Goal: Task Accomplishment & Management: Use online tool/utility

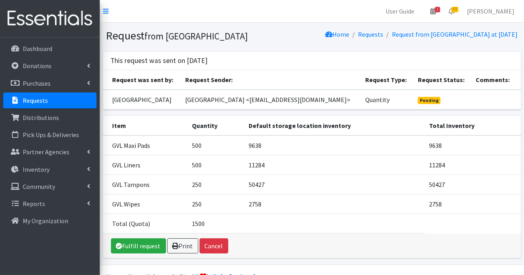
click at [48, 107] on link "Requests" at bounding box center [49, 101] width 93 height 16
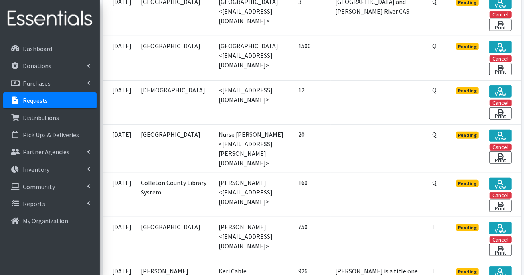
scroll to position [279, 0]
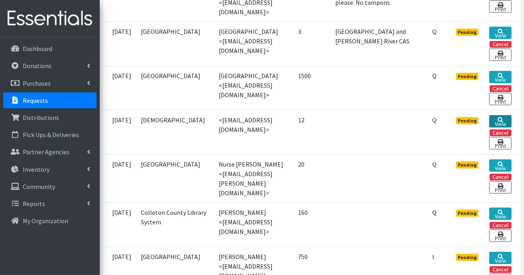
click at [500, 121] on link "View" at bounding box center [500, 121] width 22 height 12
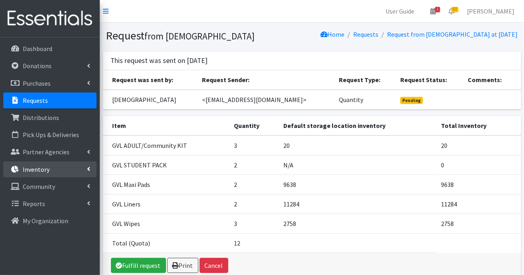
click at [65, 169] on link "Inventory" at bounding box center [49, 170] width 93 height 16
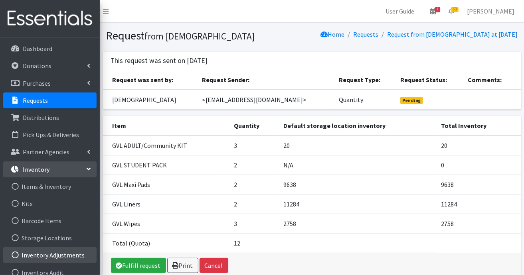
click at [65, 256] on link "Inventory Adjustments" at bounding box center [49, 255] width 93 height 16
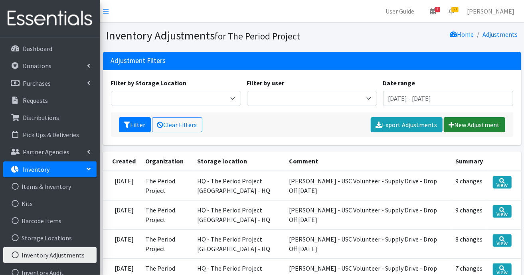
click at [469, 121] on link "New Adjustment" at bounding box center [474, 124] width 61 height 15
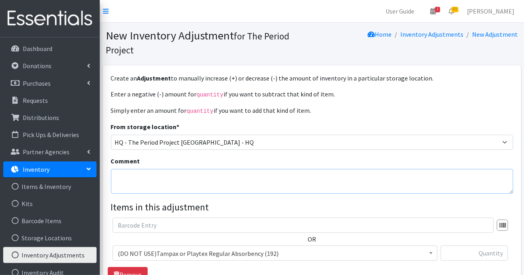
click at [221, 182] on textarea "Comment" at bounding box center [312, 181] width 402 height 25
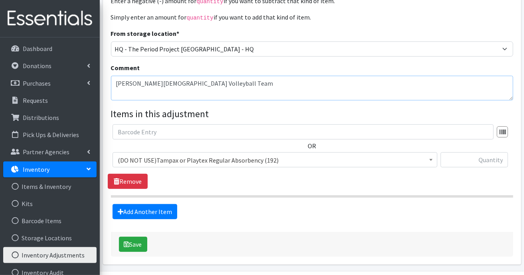
scroll to position [117, 0]
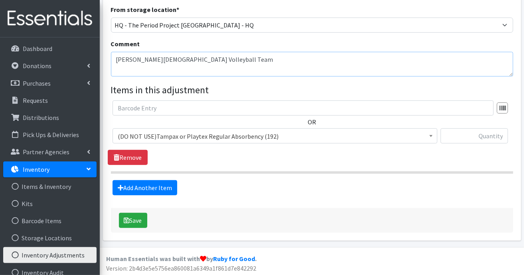
type textarea "[PERSON_NAME][DEMOGRAPHIC_DATA] Volleyball Team"
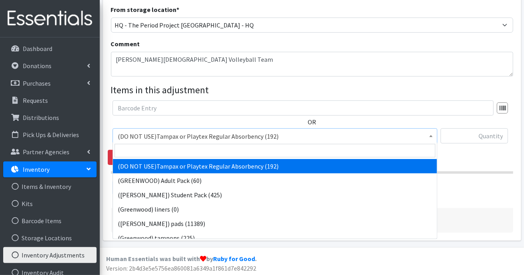
click at [433, 135] on span at bounding box center [431, 135] width 8 height 12
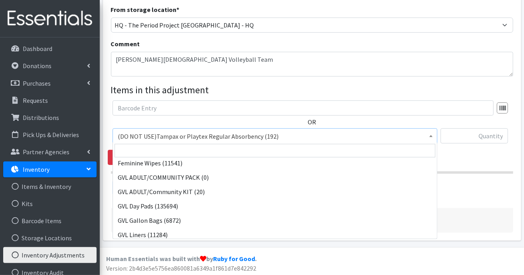
scroll to position [239, 0]
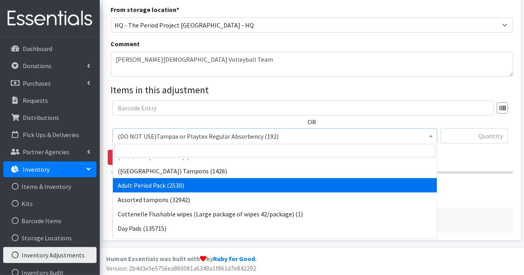
select select "7756"
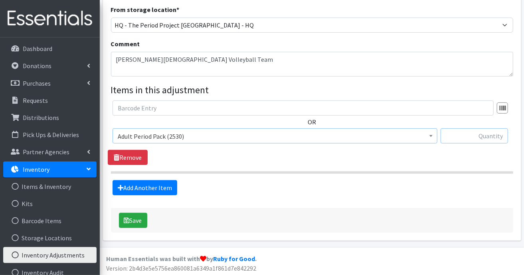
click at [487, 137] on input "text" at bounding box center [474, 135] width 67 height 15
type input "620"
click at [142, 219] on button "Save" at bounding box center [133, 220] width 28 height 15
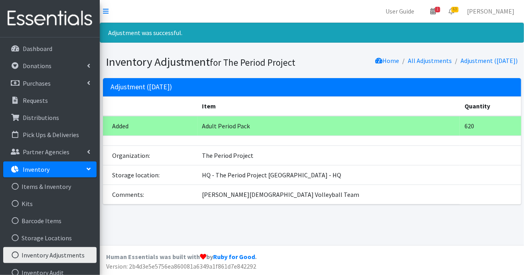
click at [63, 170] on link "Inventory" at bounding box center [49, 170] width 93 height 16
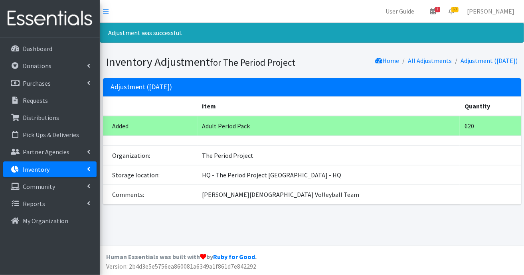
click at [63, 170] on link "Inventory" at bounding box center [49, 170] width 93 height 16
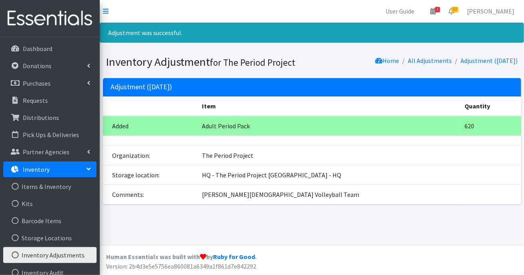
click at [85, 170] on icon at bounding box center [88, 169] width 6 height 3
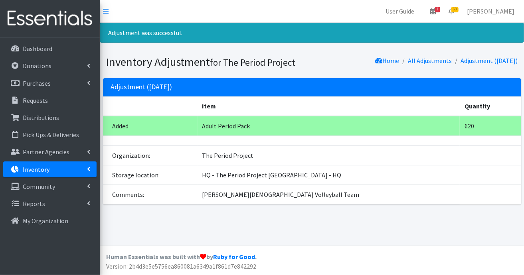
click at [85, 170] on link "Inventory" at bounding box center [49, 170] width 93 height 16
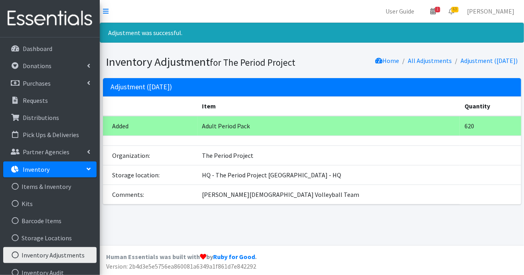
click at [52, 255] on link "Inventory Adjustments" at bounding box center [49, 255] width 93 height 16
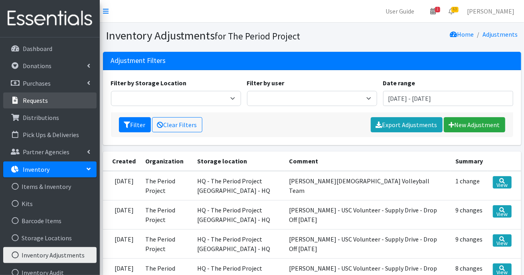
click at [40, 99] on p "Requests" at bounding box center [35, 101] width 25 height 8
